Goal: Complete application form

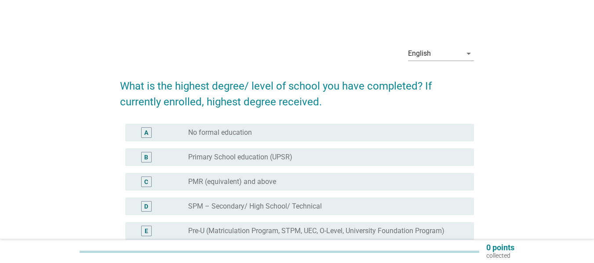
click at [521, 140] on div "English arrow_drop_down What is the highest degree/ level of school you have co…" at bounding box center [297, 203] width 552 height 341
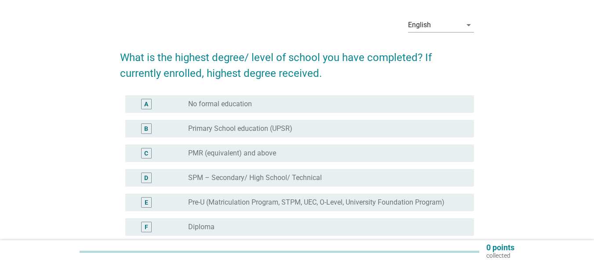
scroll to position [44, 0]
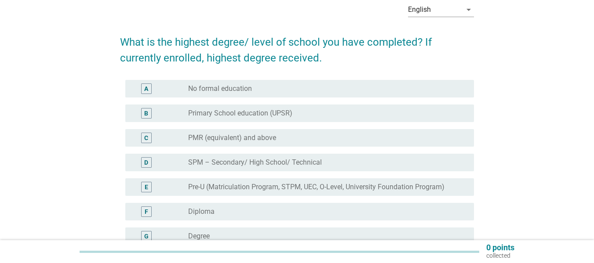
click at [296, 162] on label "SPM – Secondary/ High School/ Technical" at bounding box center [255, 162] width 134 height 9
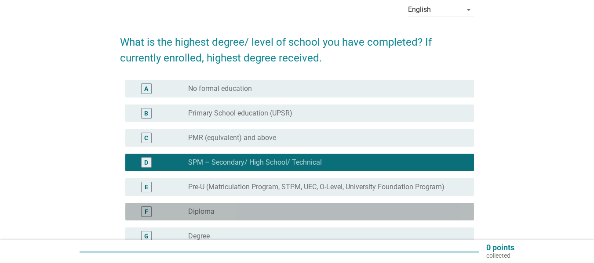
click at [270, 209] on div "radio_button_unchecked Diploma" at bounding box center [324, 212] width 272 height 9
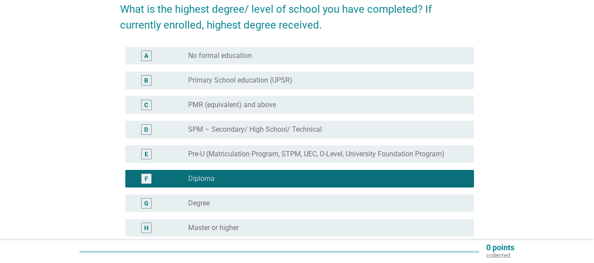
scroll to position [132, 0]
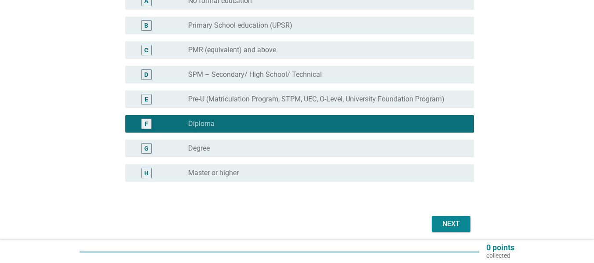
click at [300, 155] on div "G radio_button_unchecked Degree" at bounding box center [299, 149] width 349 height 18
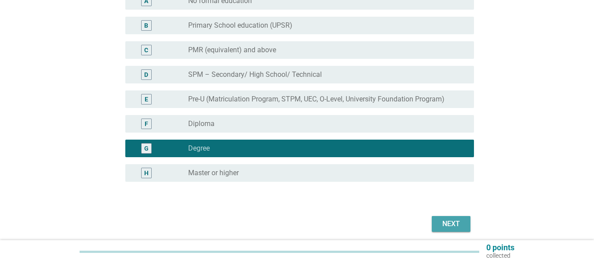
click at [445, 225] on div "Next" at bounding box center [451, 224] width 25 height 11
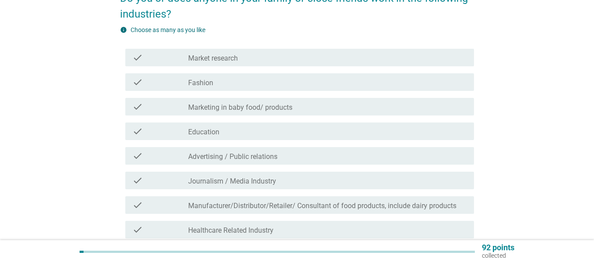
scroll to position [264, 0]
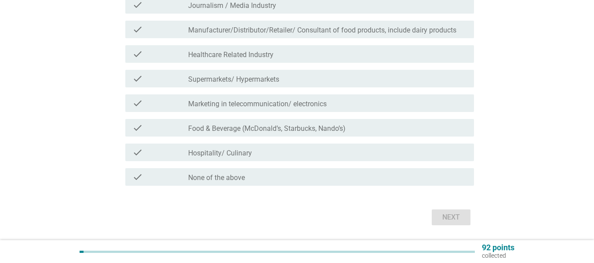
click at [442, 181] on div "check_box_outline_blank None of the above" at bounding box center [327, 177] width 279 height 11
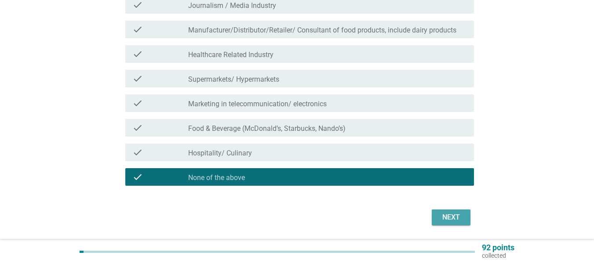
click at [453, 223] on button "Next" at bounding box center [451, 218] width 39 height 16
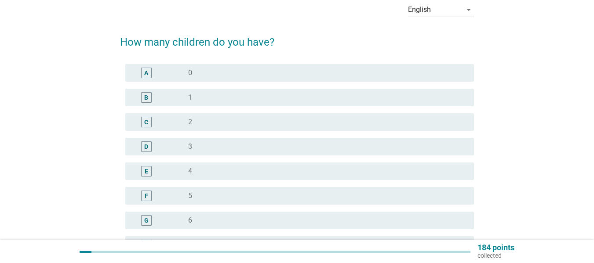
click at [423, 65] on div "A radio_button_unchecked 0" at bounding box center [299, 73] width 349 height 18
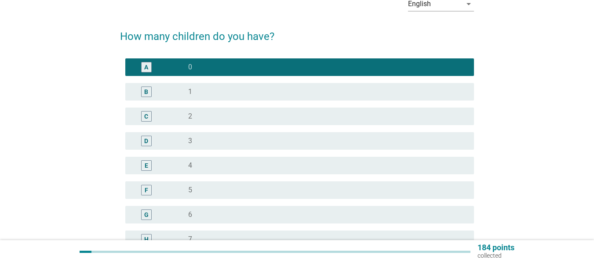
scroll to position [175, 0]
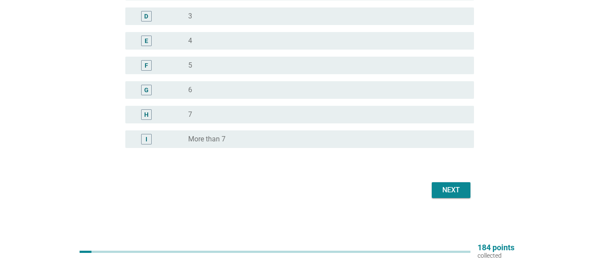
click at [449, 188] on div "Next" at bounding box center [451, 190] width 25 height 11
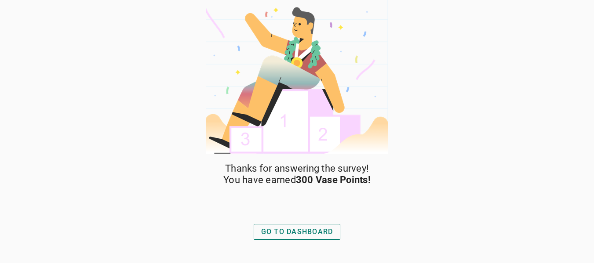
click at [325, 226] on button "GO TO DASHBOARD" at bounding box center [297, 232] width 87 height 16
